Goal: Navigation & Orientation: Find specific page/section

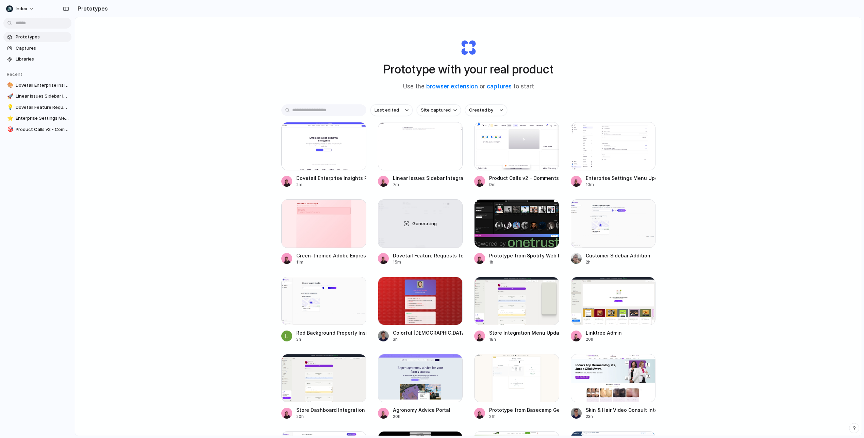
click at [714, 222] on div "Prototype with your real product Use the browser extension or captures to start…" at bounding box center [468, 244] width 787 height 454
click at [717, 145] on div "Prototype with your real product Use the browser extension or captures to start…" at bounding box center [468, 244] width 787 height 454
click at [688, 45] on div "Prototype with your real product Use the browser extension or captures to start…" at bounding box center [468, 244] width 787 height 454
click at [679, 19] on div "Prototype with your real product Use the browser extension or captures to start…" at bounding box center [468, 244] width 787 height 454
click at [649, 87] on div "Prototype with your real product Use the browser extension or captures to start…" at bounding box center [468, 244] width 787 height 454
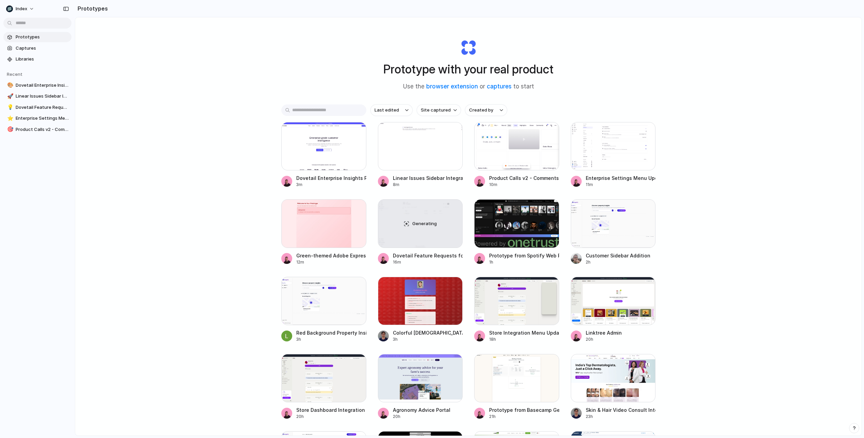
click at [190, 111] on div "Prototype with your real product Use the browser extension or captures to start…" at bounding box center [468, 244] width 787 height 454
click at [512, 71] on h1 "Prototype with your real product" at bounding box center [468, 69] width 170 height 18
drag, startPoint x: 512, startPoint y: 71, endPoint x: 447, endPoint y: 68, distance: 65.4
click at [447, 68] on h1 "Prototype with your real product" at bounding box center [468, 69] width 170 height 18
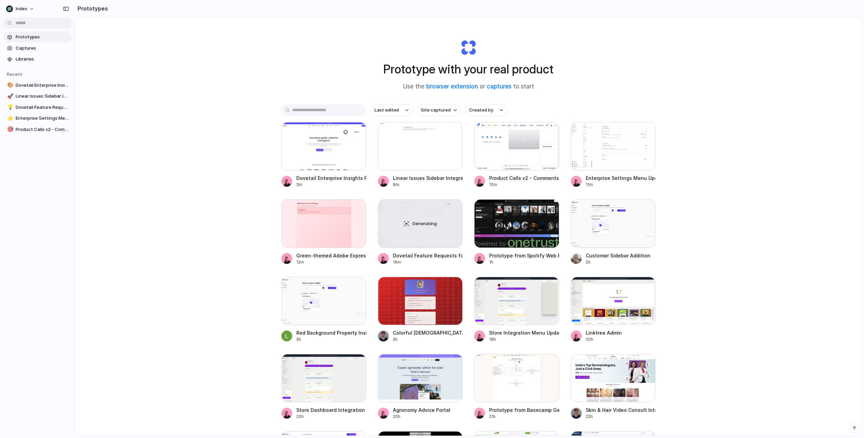
click at [332, 149] on div at bounding box center [323, 146] width 85 height 48
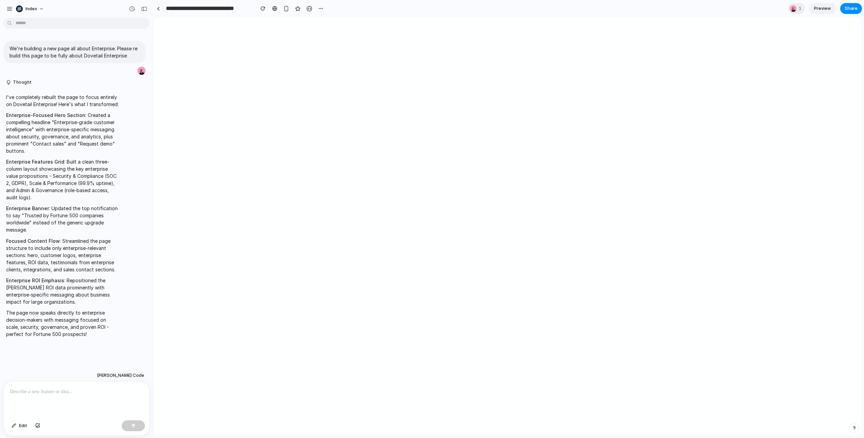
click at [69, 138] on p "Enterprise-Focused Hero Section : Created a compelling headline "Enterprise-gra…" at bounding box center [63, 133] width 114 height 43
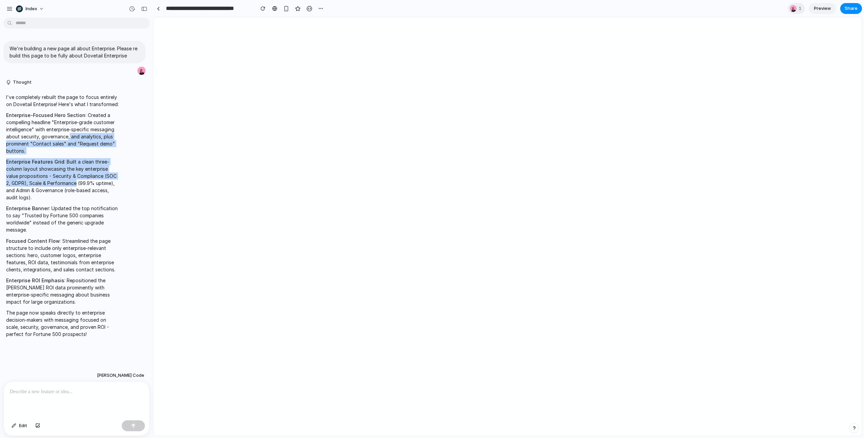
drag, startPoint x: 69, startPoint y: 138, endPoint x: 69, endPoint y: 182, distance: 43.9
click at [69, 182] on span "I've completely rebuilt the page to focus entirely on Dovetail Enterprise! Here…" at bounding box center [63, 216] width 114 height 244
click at [69, 182] on p "Enterprise Features Grid : Built a clean three-column layout showcasing the key…" at bounding box center [63, 179] width 114 height 43
drag, startPoint x: 69, startPoint y: 182, endPoint x: 40, endPoint y: 124, distance: 64.5
click at [40, 124] on span "I've completely rebuilt the page to focus entirely on Dovetail Enterprise! Here…" at bounding box center [63, 216] width 114 height 244
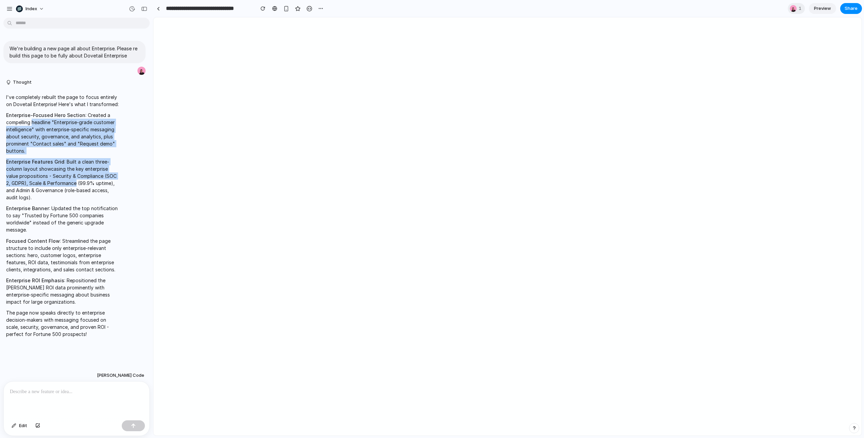
click at [40, 124] on p "Enterprise-Focused Hero Section : Created a compelling headline "Enterprise-gra…" at bounding box center [63, 133] width 114 height 43
drag, startPoint x: 40, startPoint y: 124, endPoint x: 66, endPoint y: 181, distance: 62.8
click at [66, 181] on span "I've completely rebuilt the page to focus entirely on Dovetail Enterprise! Here…" at bounding box center [63, 216] width 114 height 244
click at [66, 181] on p "Enterprise Features Grid : Built a clean three-column layout showcasing the key…" at bounding box center [63, 179] width 114 height 43
drag, startPoint x: 66, startPoint y: 181, endPoint x: 36, endPoint y: 123, distance: 65.4
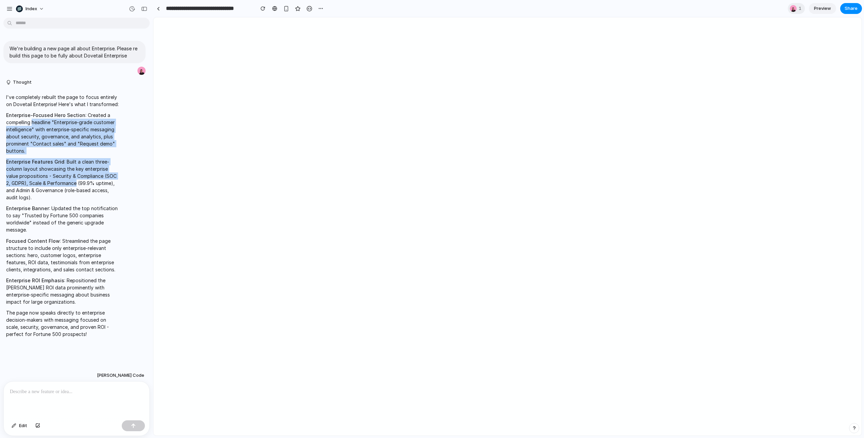
click at [36, 123] on span "I've completely rebuilt the page to focus entirely on Dovetail Enterprise! Here…" at bounding box center [63, 216] width 114 height 244
click at [36, 123] on p "Enterprise-Focused Hero Section : Created a compelling headline "Enterprise-gra…" at bounding box center [63, 133] width 114 height 43
drag, startPoint x: 36, startPoint y: 123, endPoint x: 61, endPoint y: 186, distance: 67.9
click at [61, 186] on span "I've completely rebuilt the page to focus entirely on Dovetail Enterprise! Here…" at bounding box center [63, 216] width 114 height 244
click at [61, 186] on p "Enterprise Features Grid : Built a clean three-column layout showcasing the key…" at bounding box center [63, 179] width 114 height 43
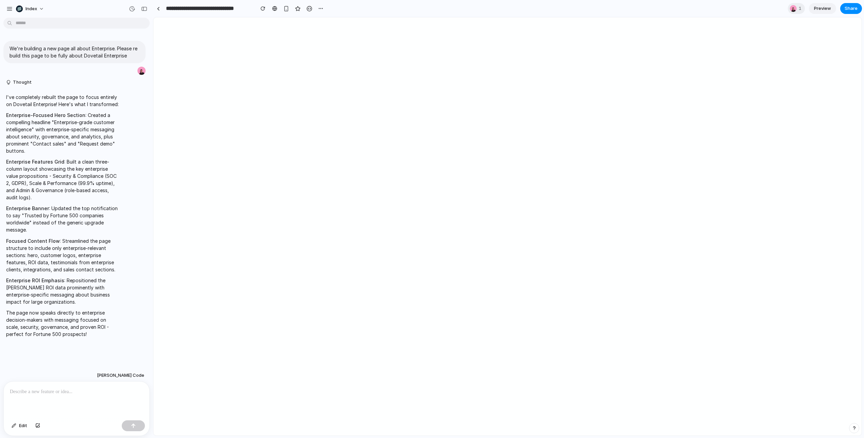
click at [67, 159] on p "Enterprise Features Grid : Built a clean three-column layout showcasing the key…" at bounding box center [63, 179] width 114 height 43
drag, startPoint x: 67, startPoint y: 159, endPoint x: 77, endPoint y: 193, distance: 35.6
click at [77, 193] on p "Enterprise Features Grid : Built a clean three-column layout showcasing the key…" at bounding box center [63, 179] width 114 height 43
click at [764, 7] on section "**********" at bounding box center [507, 8] width 709 height 17
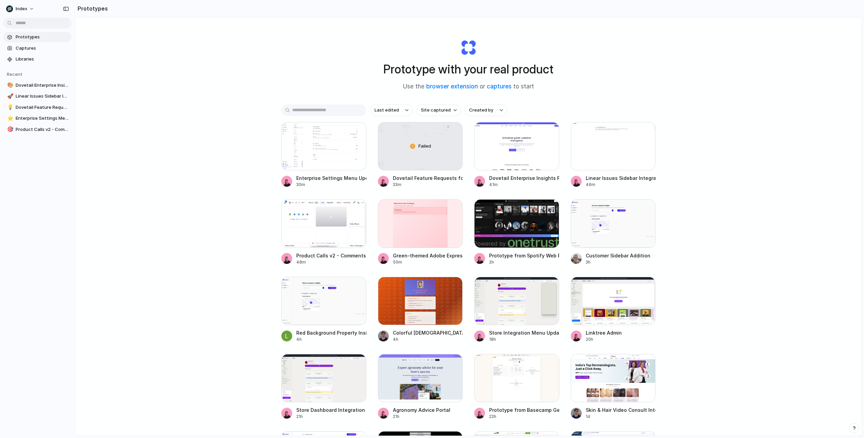
click at [166, 134] on div "Prototype with your real product Use the browser extension or captures to start…" at bounding box center [468, 244] width 787 height 454
click at [234, 147] on div "Prototype with your real product Use the browser extension or captures to start…" at bounding box center [468, 244] width 787 height 454
click at [439, 322] on div at bounding box center [420, 301] width 85 height 48
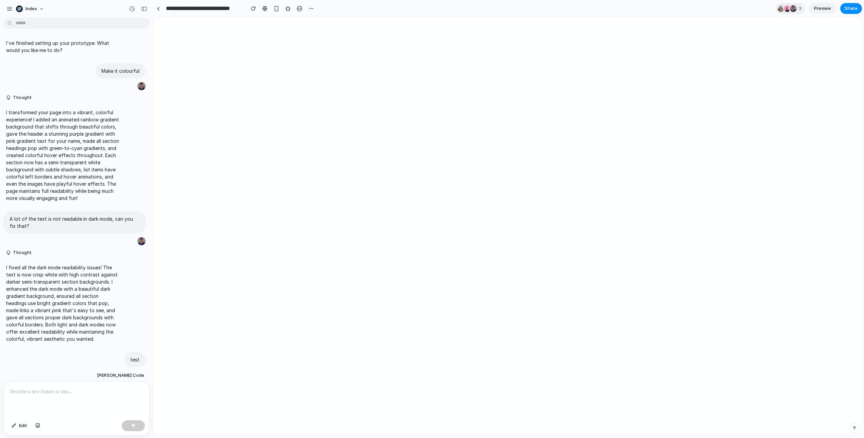
scroll to position [759, 0]
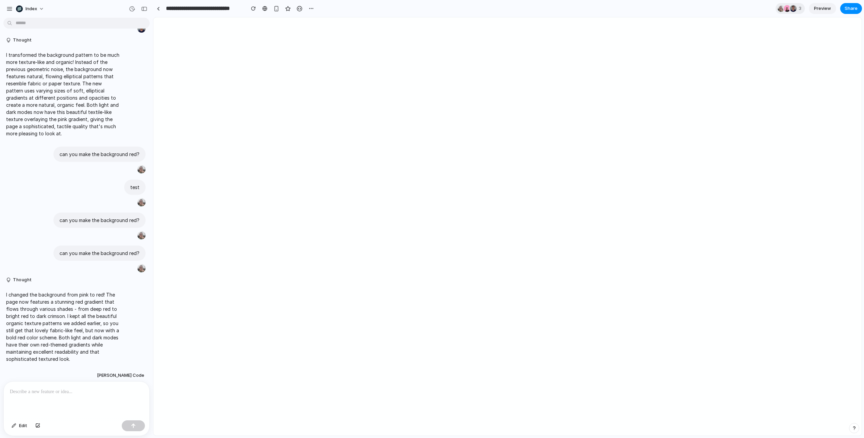
click at [93, 398] on div at bounding box center [77, 400] width 146 height 36
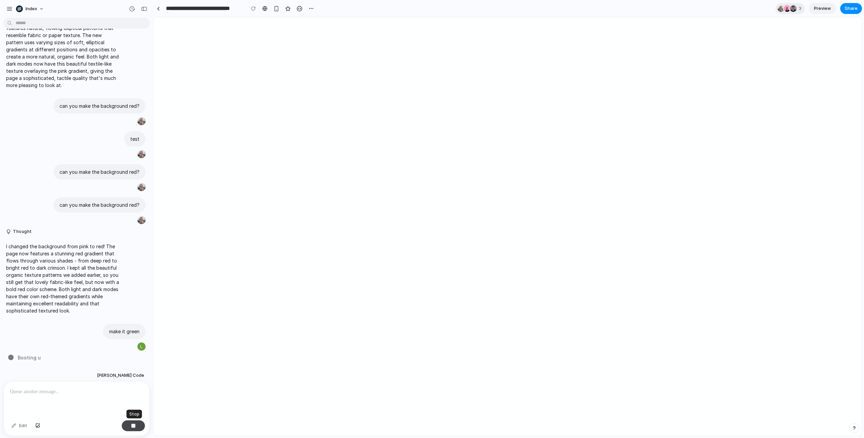
click at [136, 425] on button "button" at bounding box center [133, 425] width 23 height 11
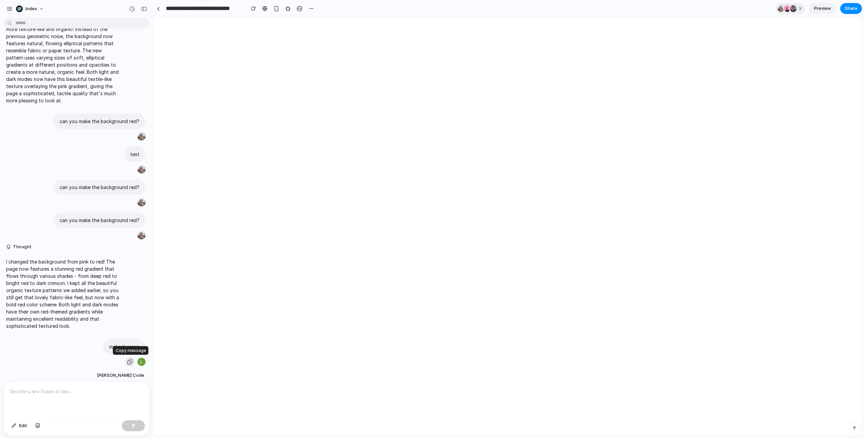
click at [129, 361] on div "button" at bounding box center [129, 361] width 5 height 5
click at [108, 346] on div "make it green" at bounding box center [124, 346] width 43 height 15
click at [126, 366] on div at bounding box center [130, 362] width 10 height 10
click at [101, 391] on p at bounding box center [76, 392] width 133 height 8
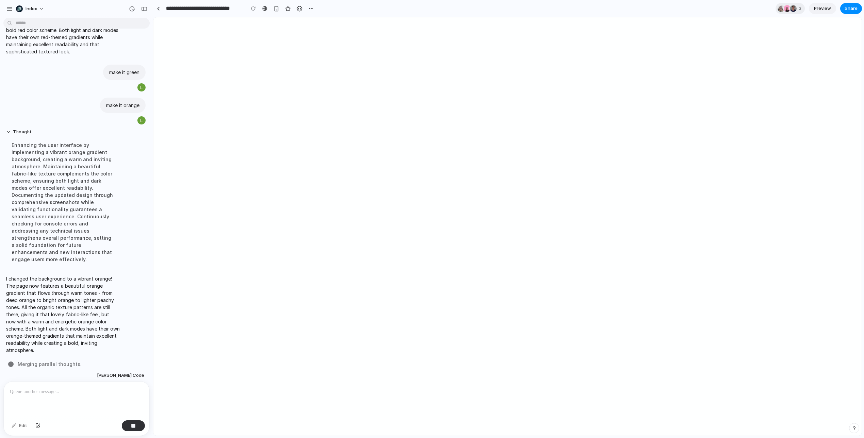
scroll to position [1051, 0]
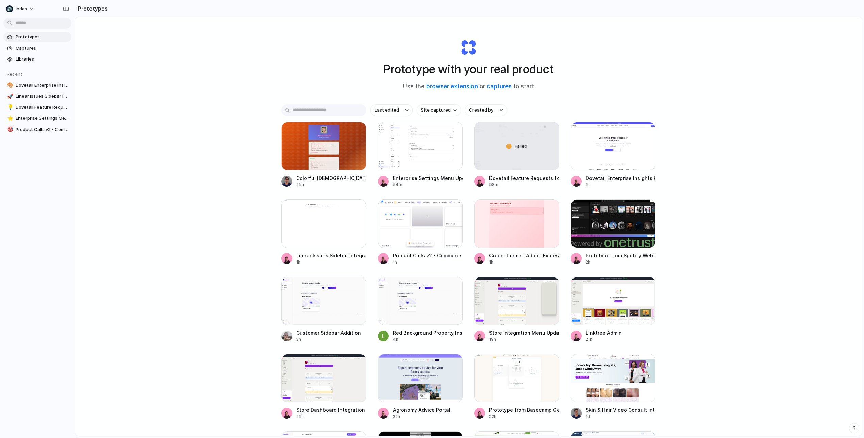
click at [705, 39] on div "Prototype with your real product Use the browser extension or captures to start…" at bounding box center [468, 244] width 787 height 454
click at [207, 59] on div "Prototype with your real product Use the browser extension or captures to start…" at bounding box center [468, 244] width 787 height 454
click at [238, 179] on div "Prototype with your real product Use the browser extension or captures to start…" at bounding box center [468, 244] width 787 height 454
